Goal: Task Accomplishment & Management: Use online tool/utility

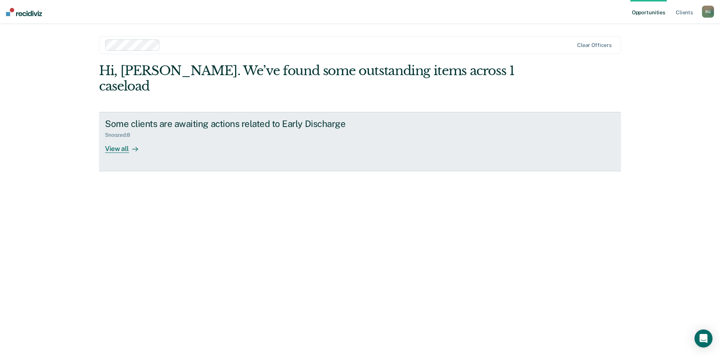
click at [115, 138] on div "View all" at bounding box center [126, 145] width 42 height 15
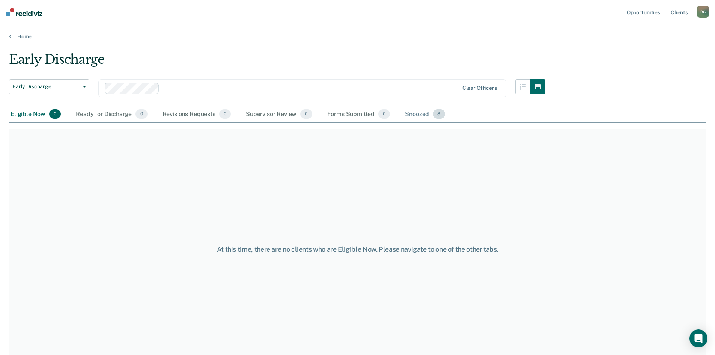
click at [412, 115] on div "Snoozed 8" at bounding box center [424, 114] width 43 height 17
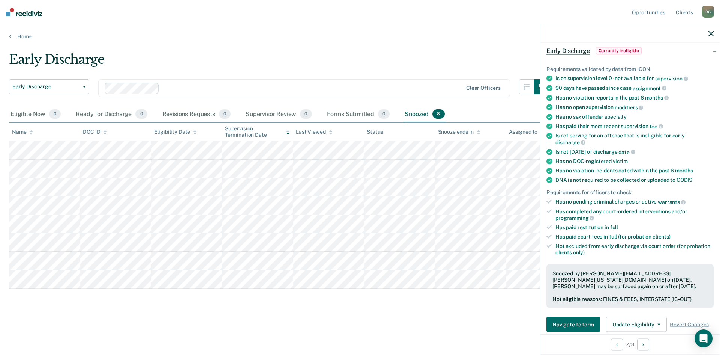
scroll to position [75, 0]
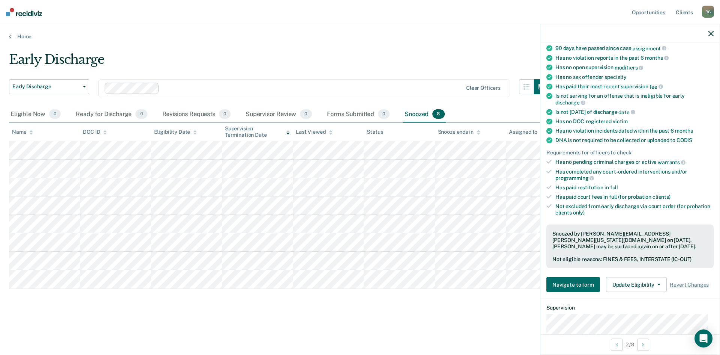
click at [383, 60] on div "Early Discharge" at bounding box center [279, 62] width 540 height 21
